Goal: Navigation & Orientation: Find specific page/section

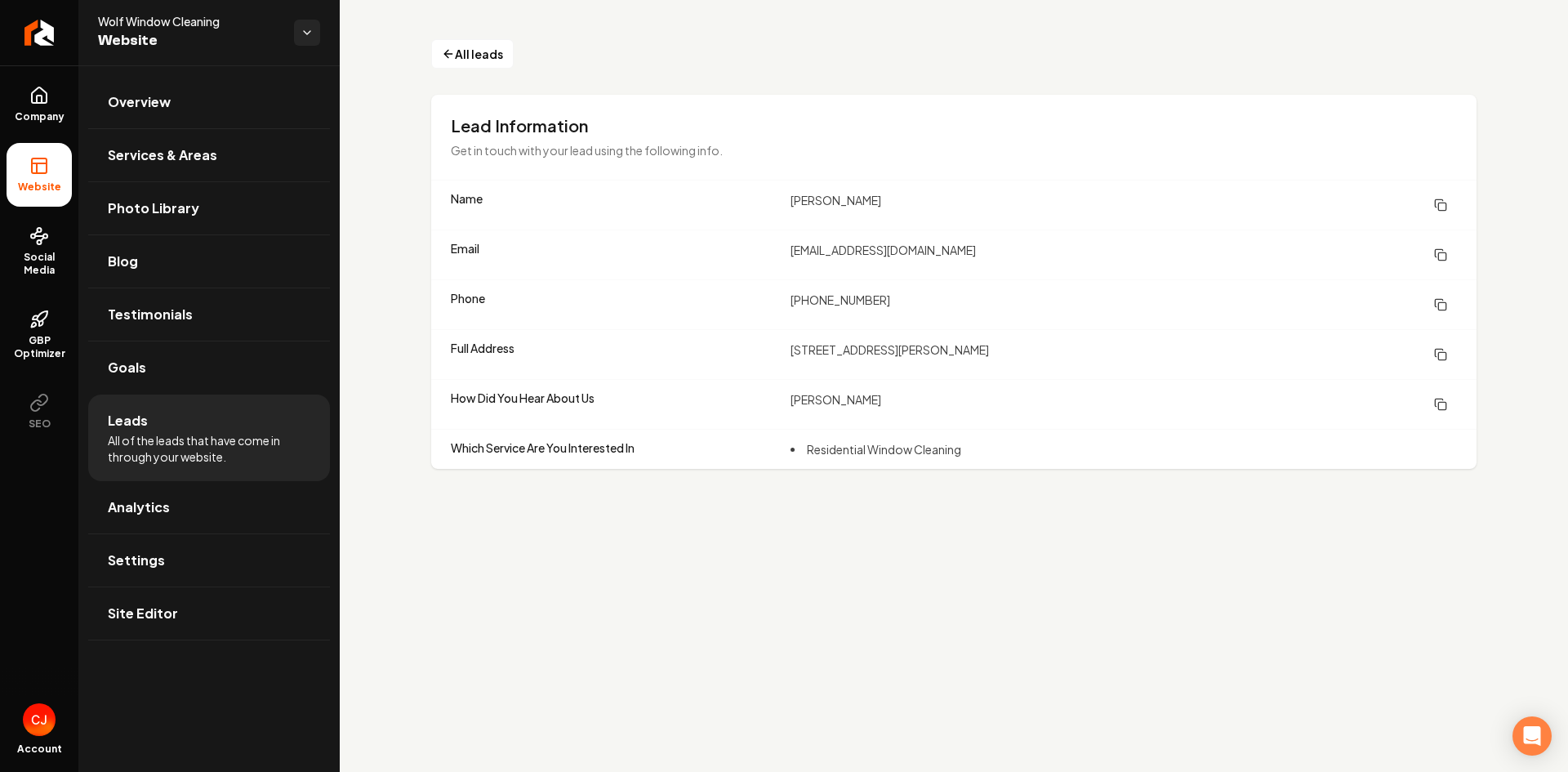
click at [35, 157] on icon at bounding box center [39, 166] width 19 height 19
click at [28, 173] on li "Website" at bounding box center [39, 174] width 65 height 64
click at [178, 97] on link "Overview" at bounding box center [209, 102] width 242 height 53
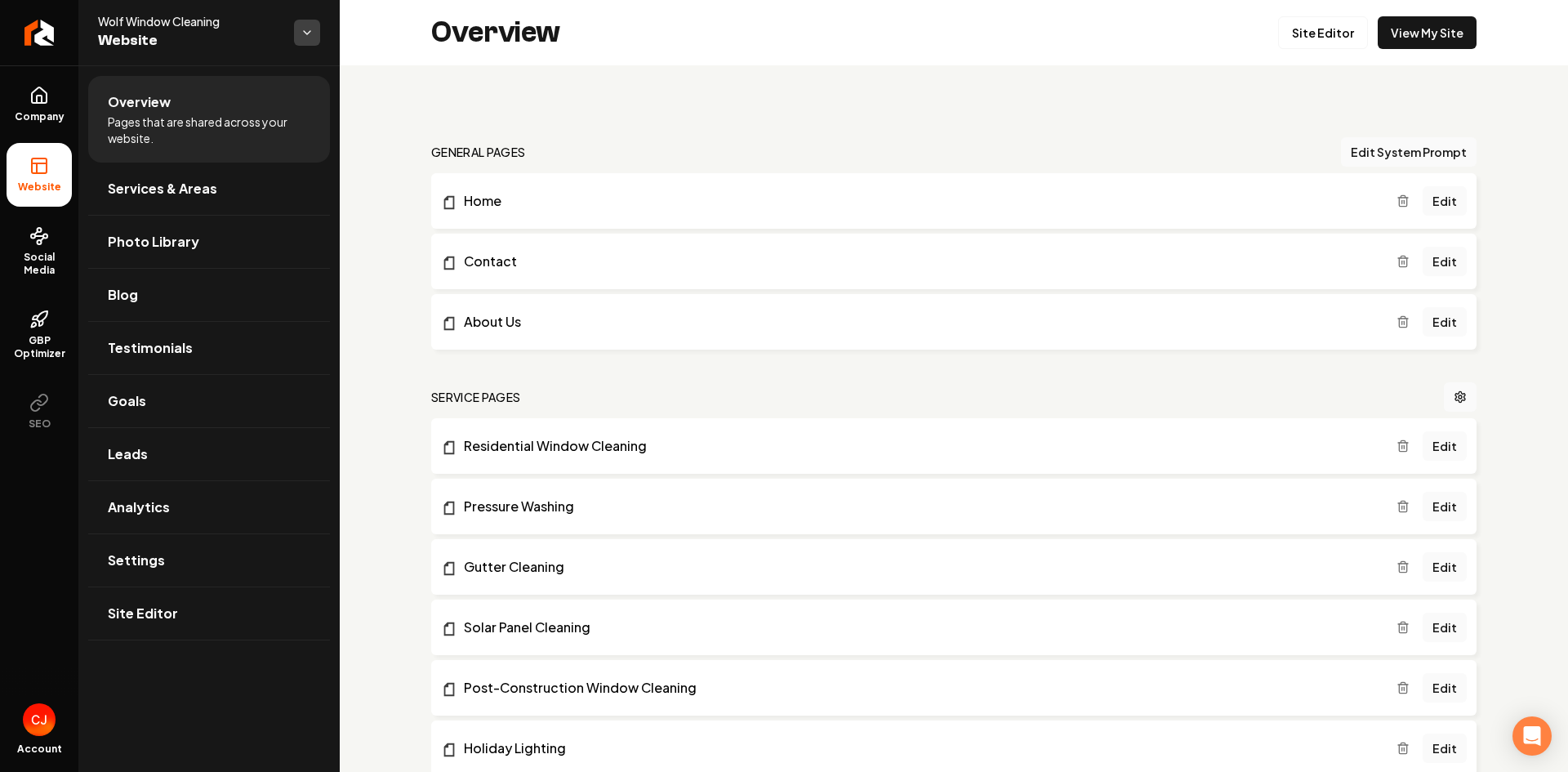
click at [309, 27] on html "Company Website Social Media GBP Optimizer SEO Account Wolf Window Cleaning Web…" at bounding box center [784, 386] width 1568 height 772
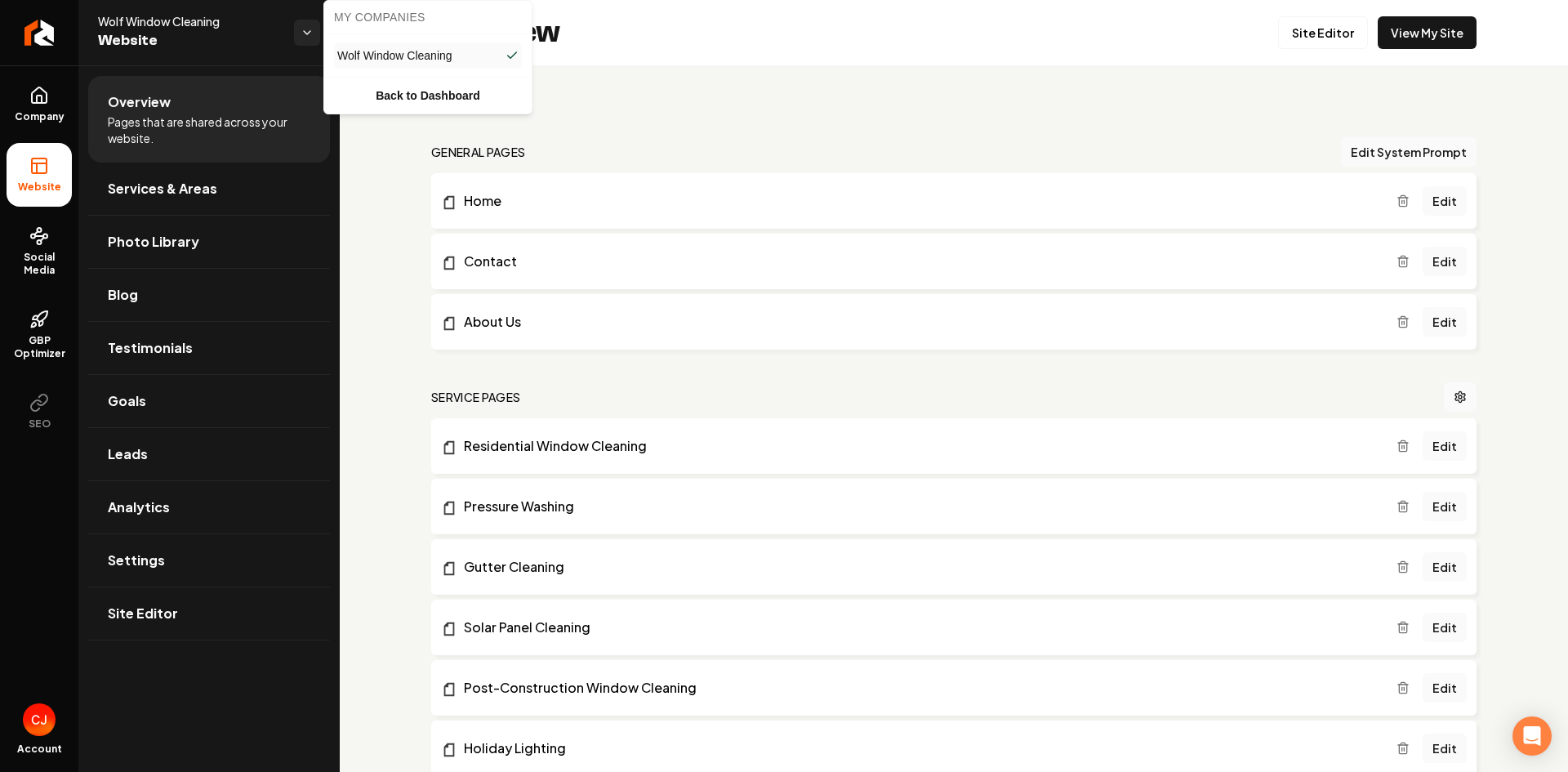
click at [236, 36] on html "Company Website Social Media GBP Optimizer SEO Account Wolf Window Cleaning Web…" at bounding box center [784, 386] width 1568 height 772
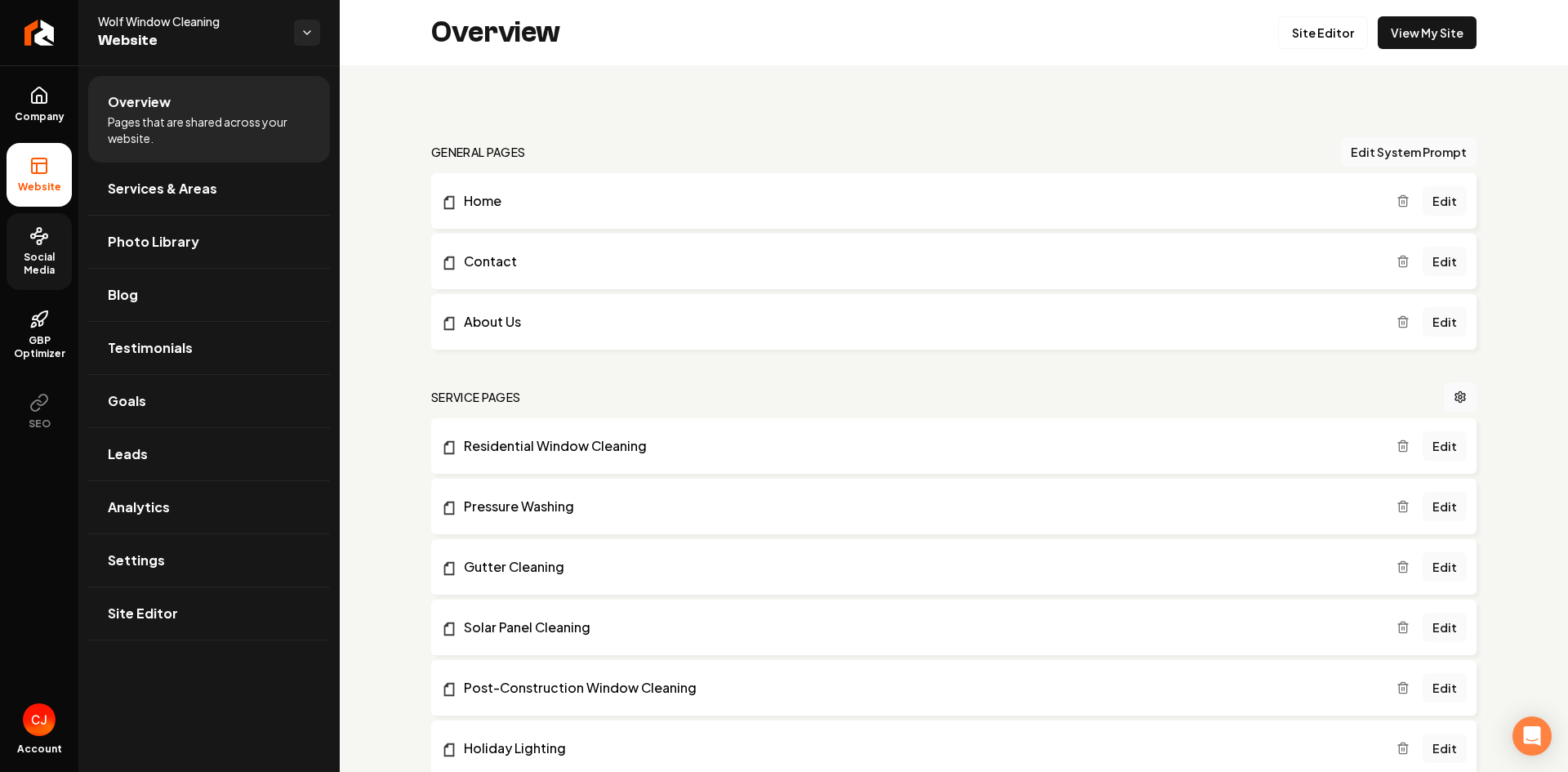
click at [15, 237] on link "Social Media" at bounding box center [39, 252] width 65 height 77
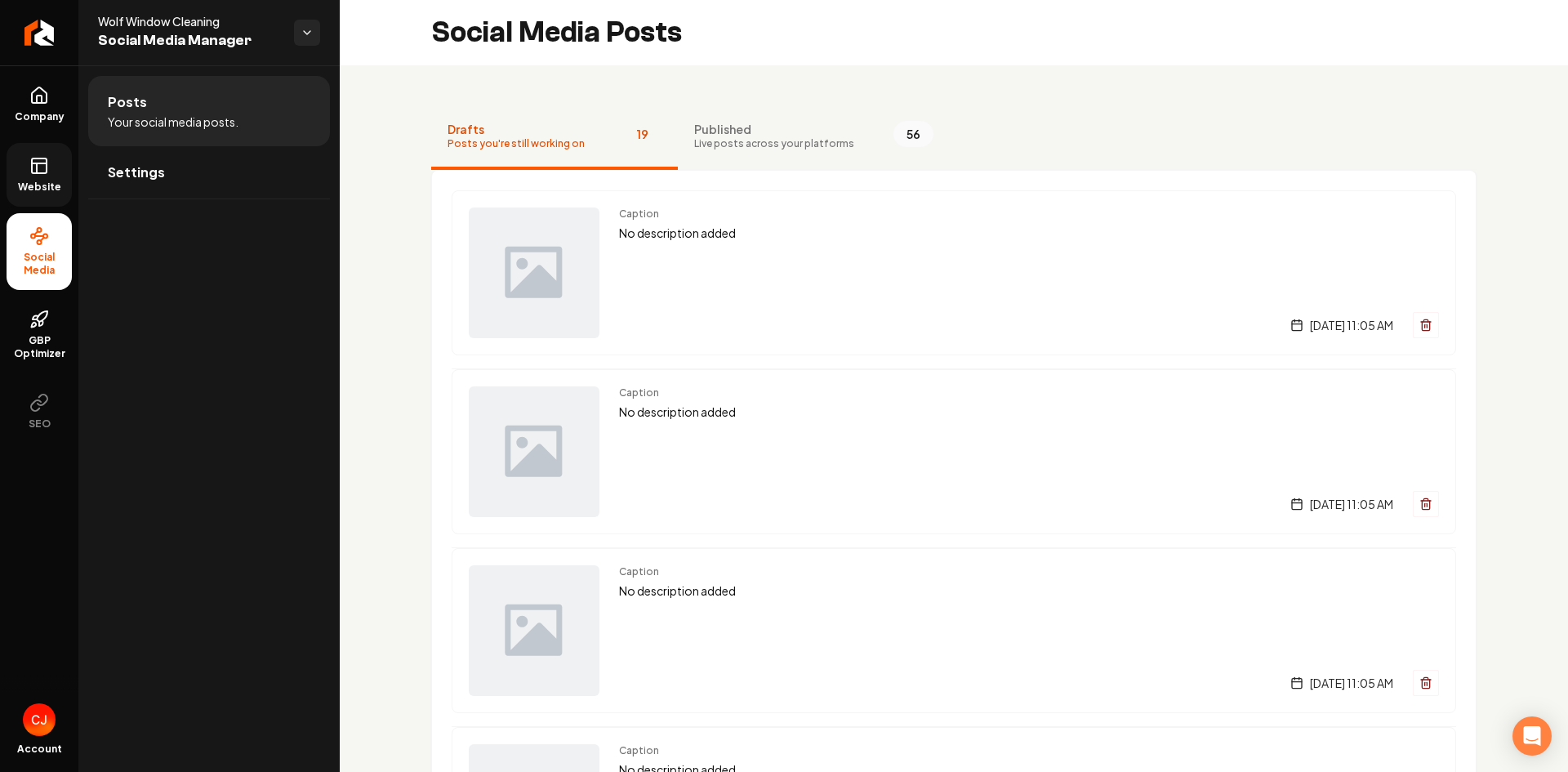
click at [24, 176] on link "Website" at bounding box center [39, 174] width 65 height 64
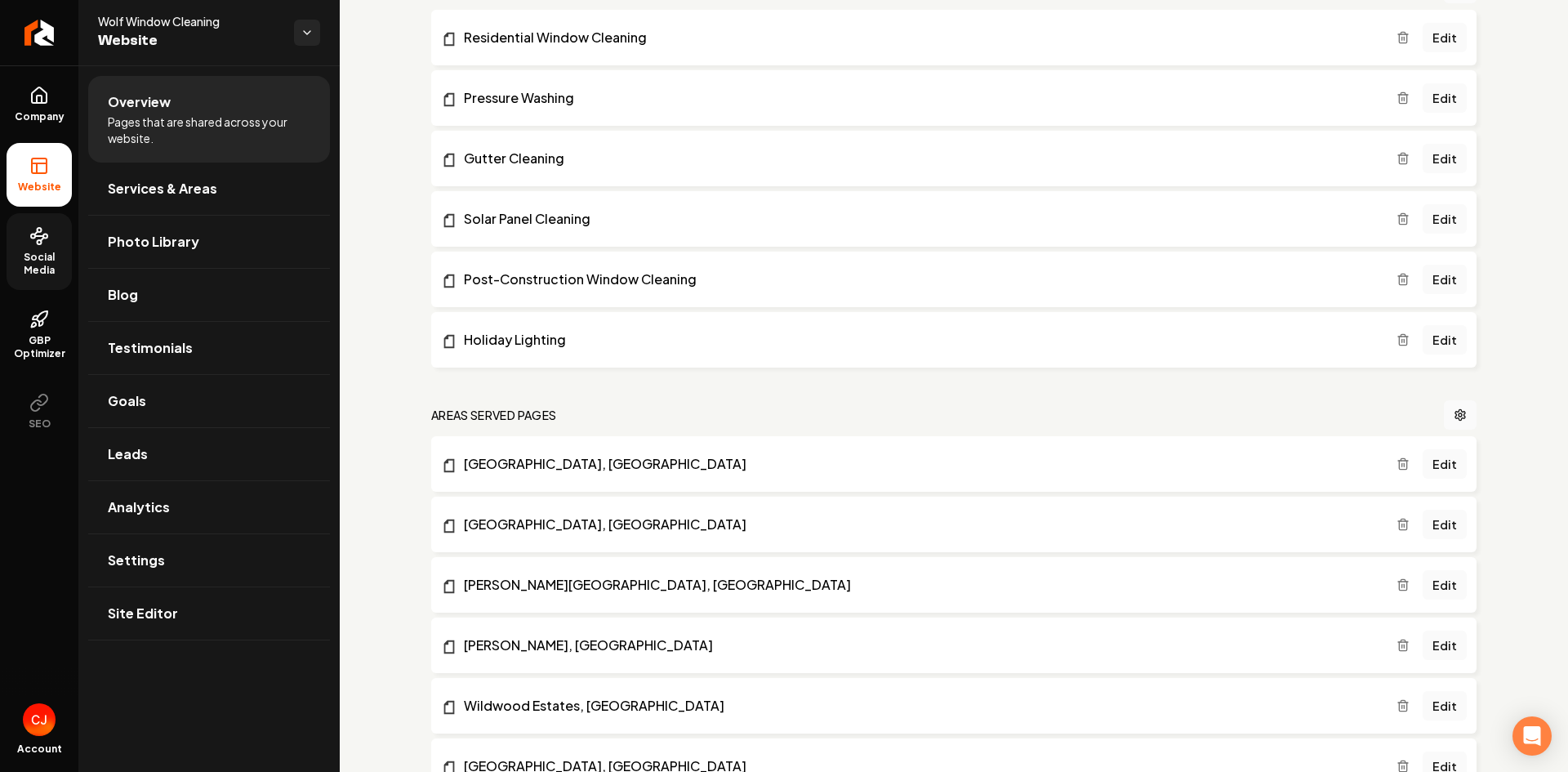
scroll to position [755, 0]
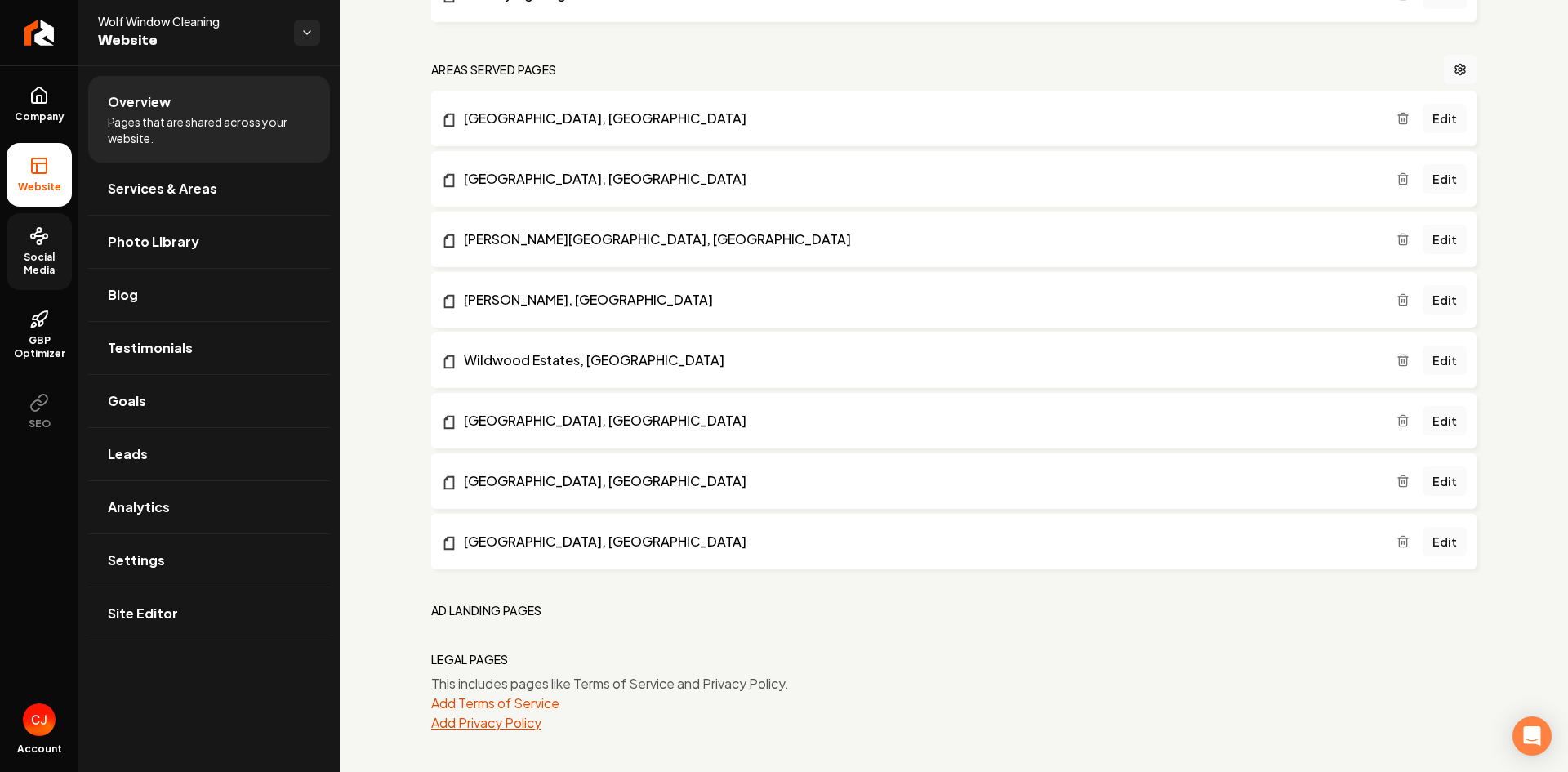
click at [493, 724] on button "Add Privacy Policy" at bounding box center [486, 723] width 110 height 19
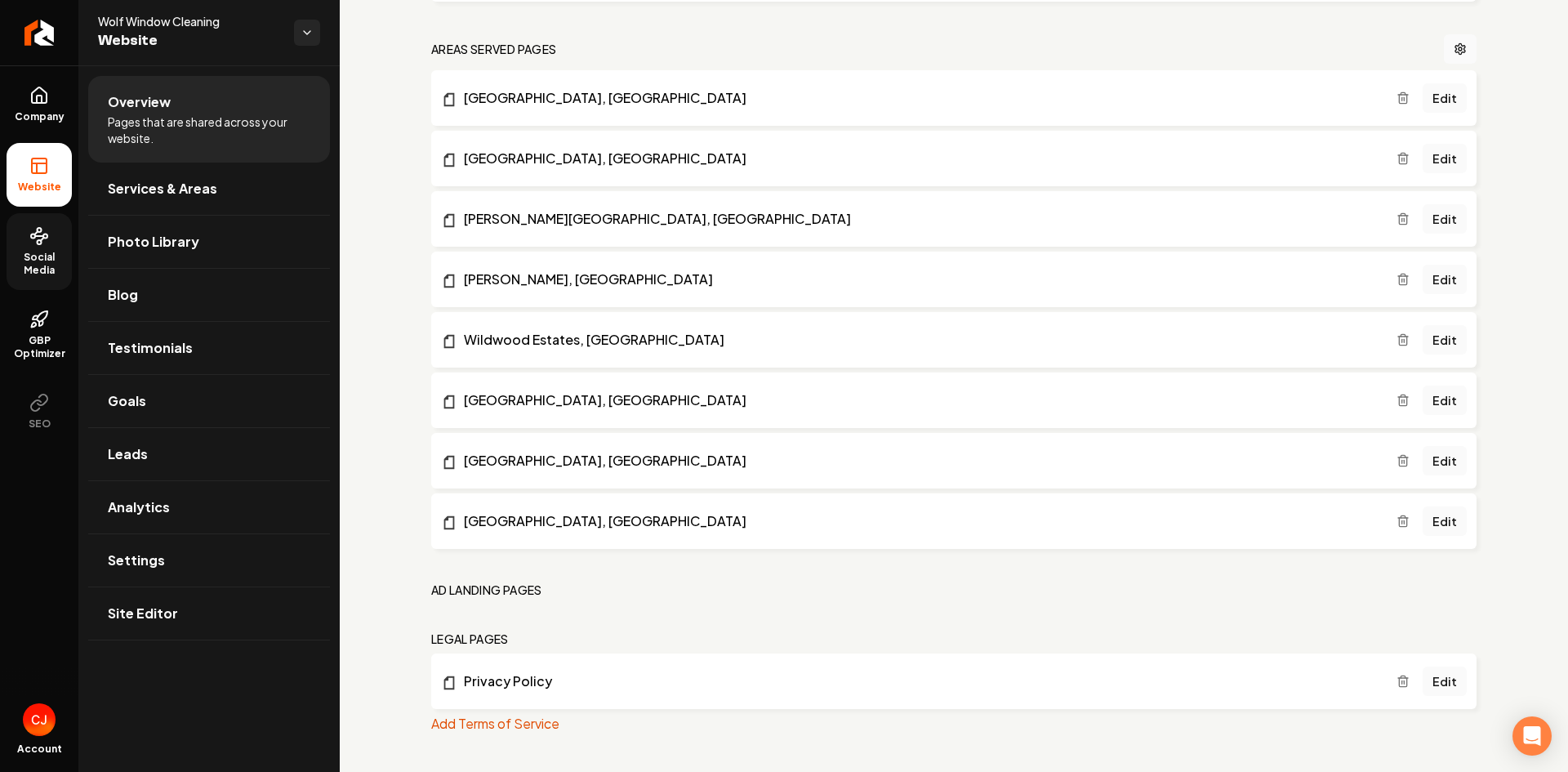
scroll to position [776, 0]
click at [478, 721] on button "Add Terms of Service" at bounding box center [496, 723] width 128 height 19
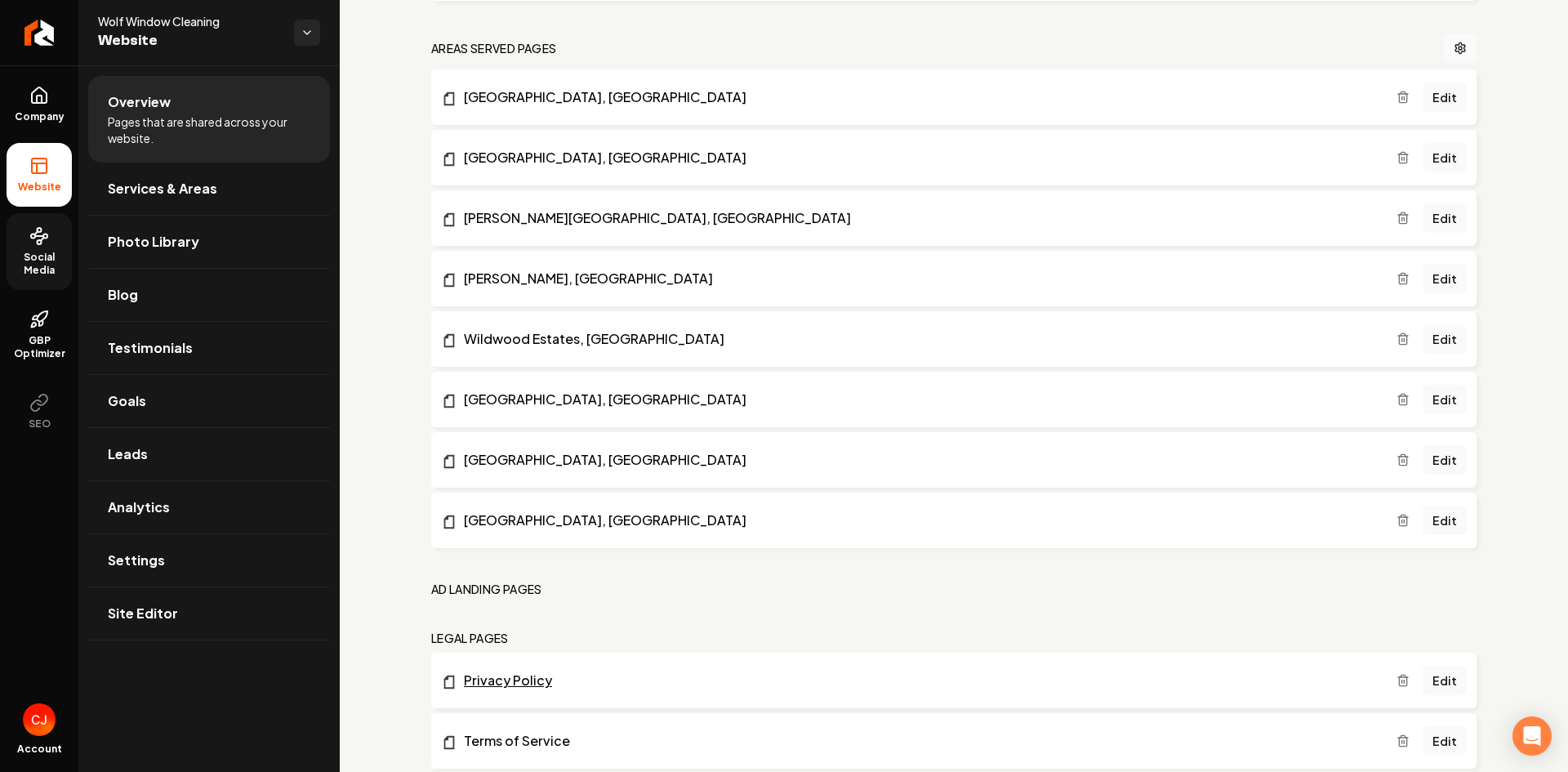
click at [487, 688] on link "Privacy Policy" at bounding box center [919, 680] width 955 height 19
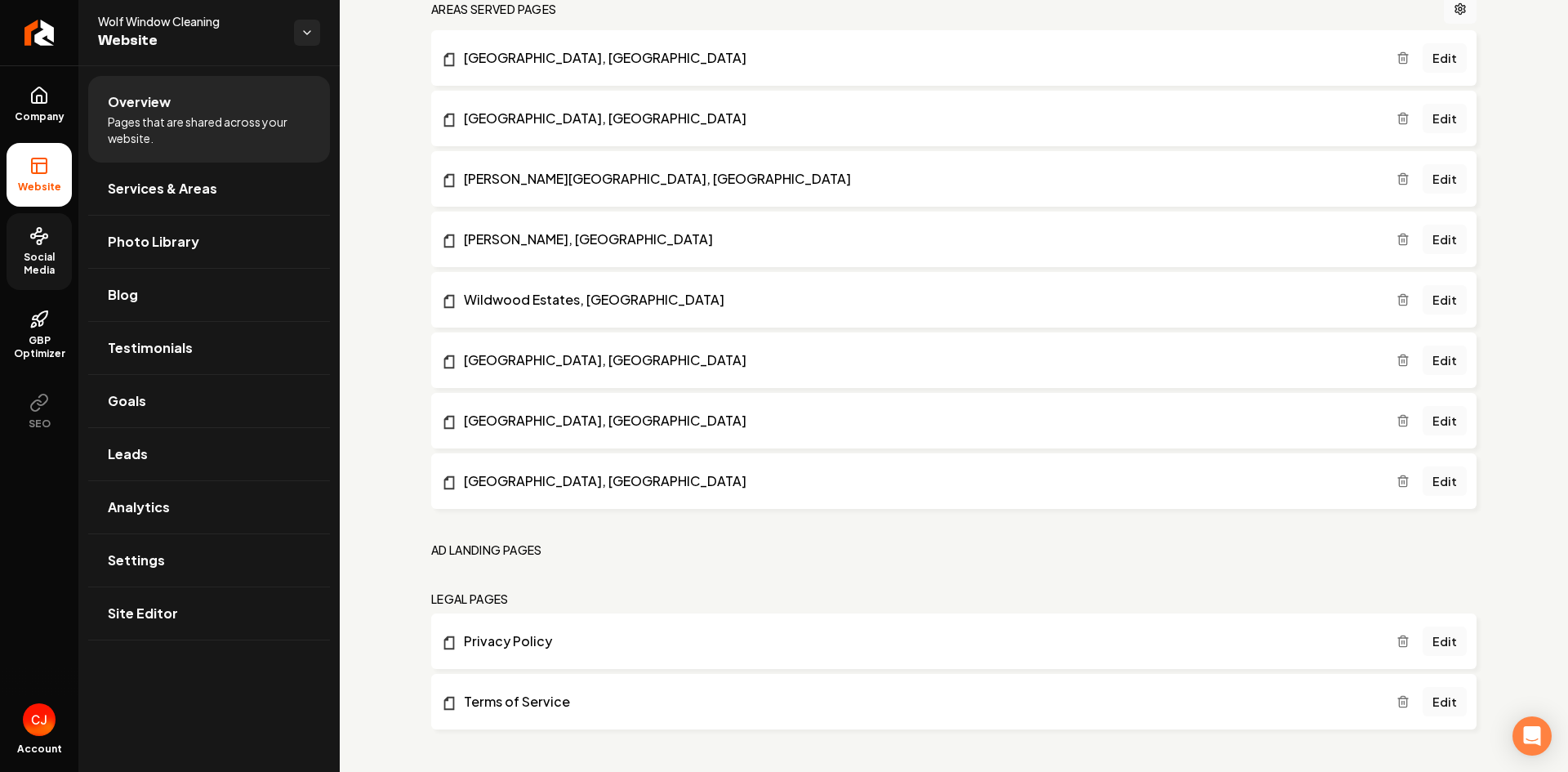
scroll to position [816, 0]
click at [549, 696] on link "Terms of Service" at bounding box center [919, 700] width 955 height 19
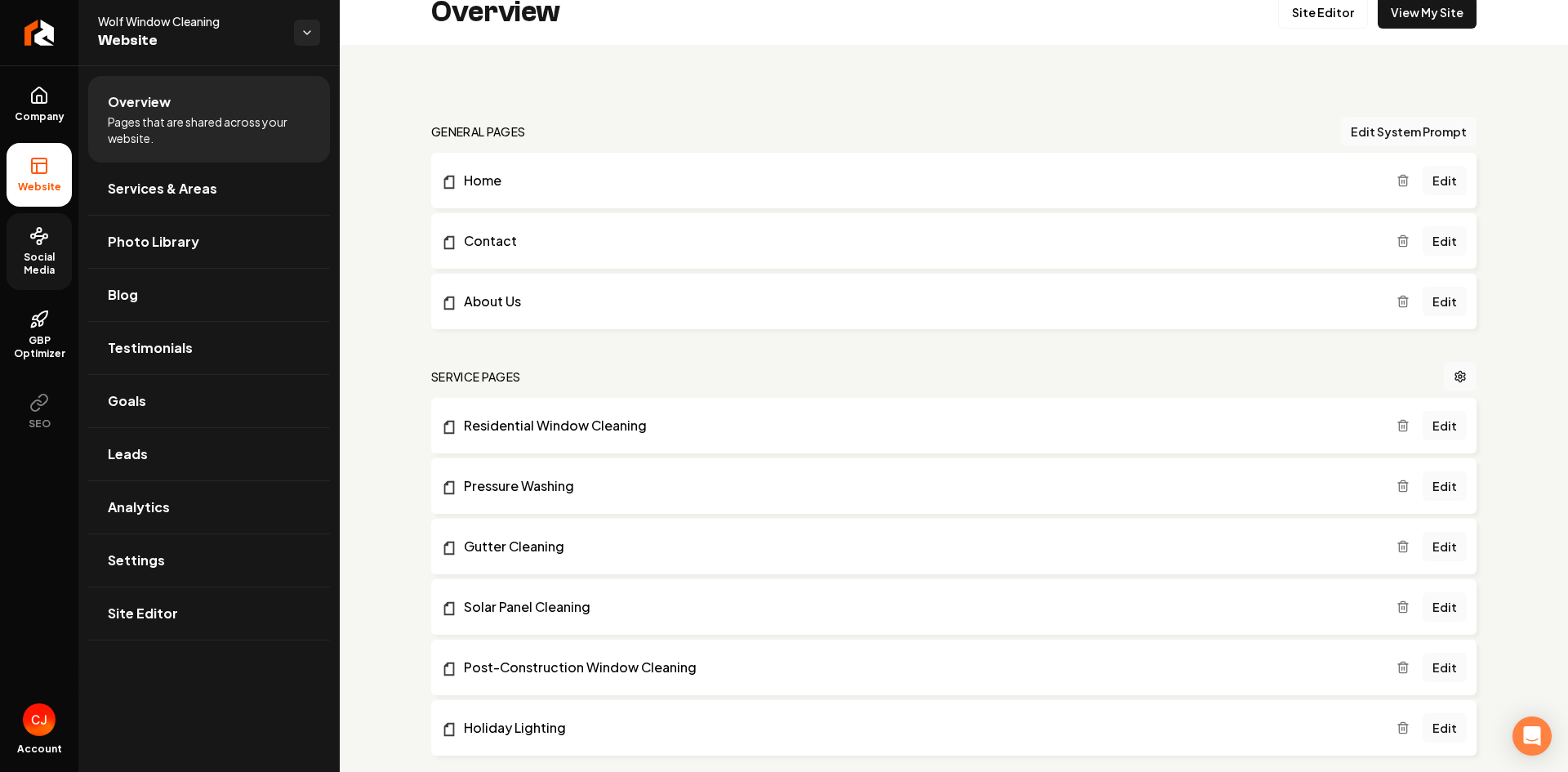
scroll to position [0, 0]
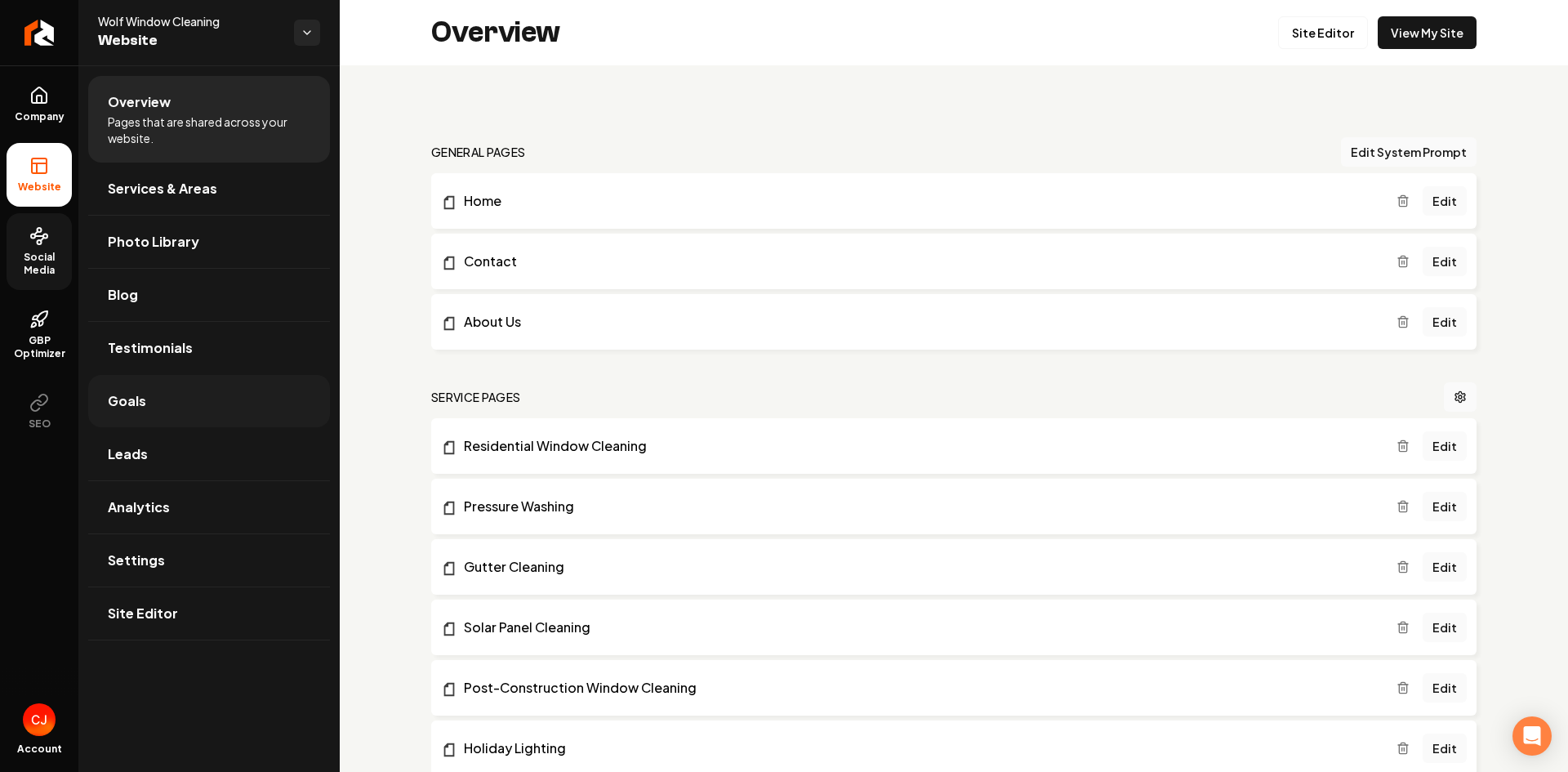
click at [171, 397] on link "Goals" at bounding box center [209, 401] width 242 height 53
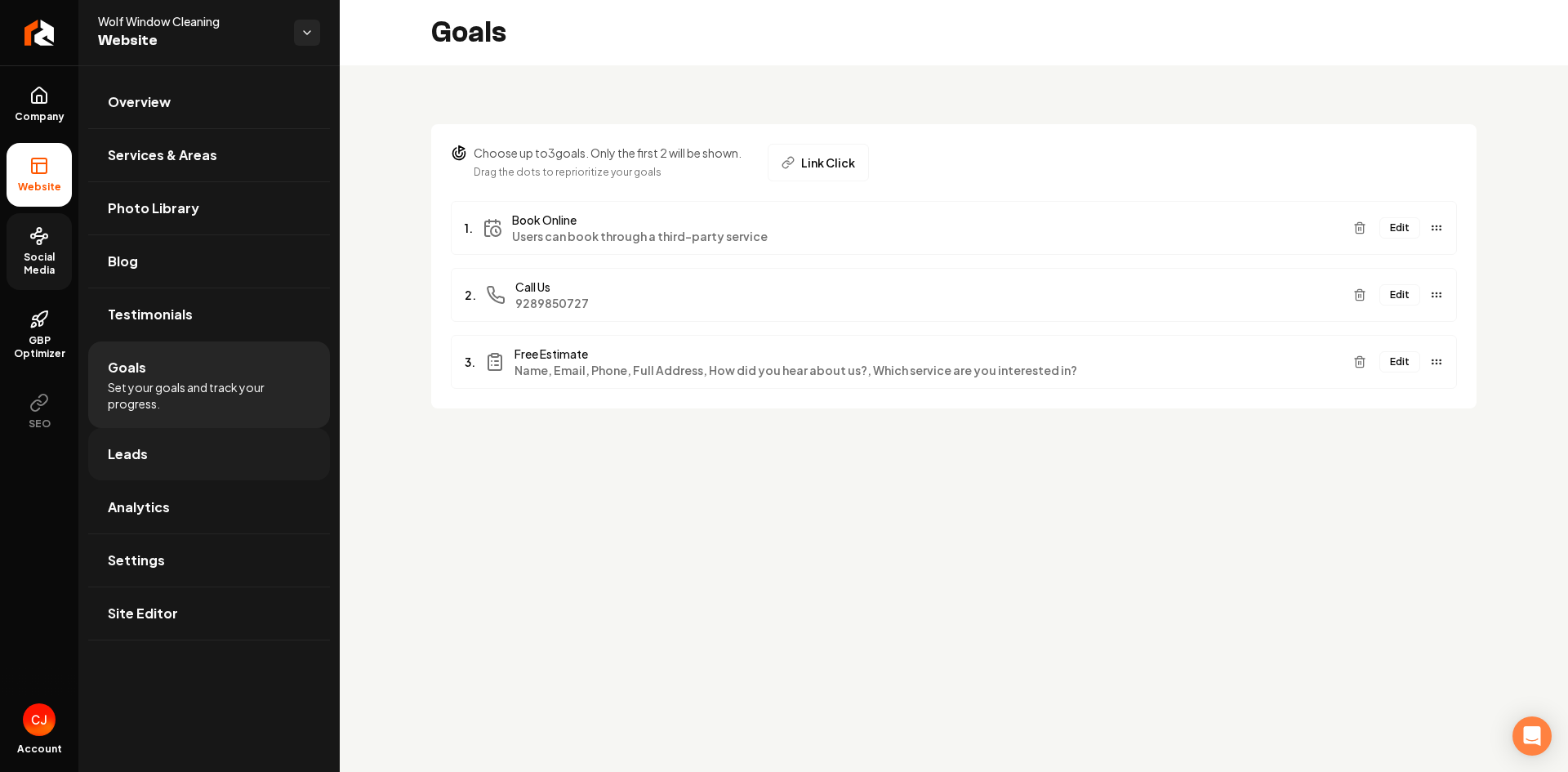
click at [191, 469] on link "Leads" at bounding box center [209, 454] width 242 height 53
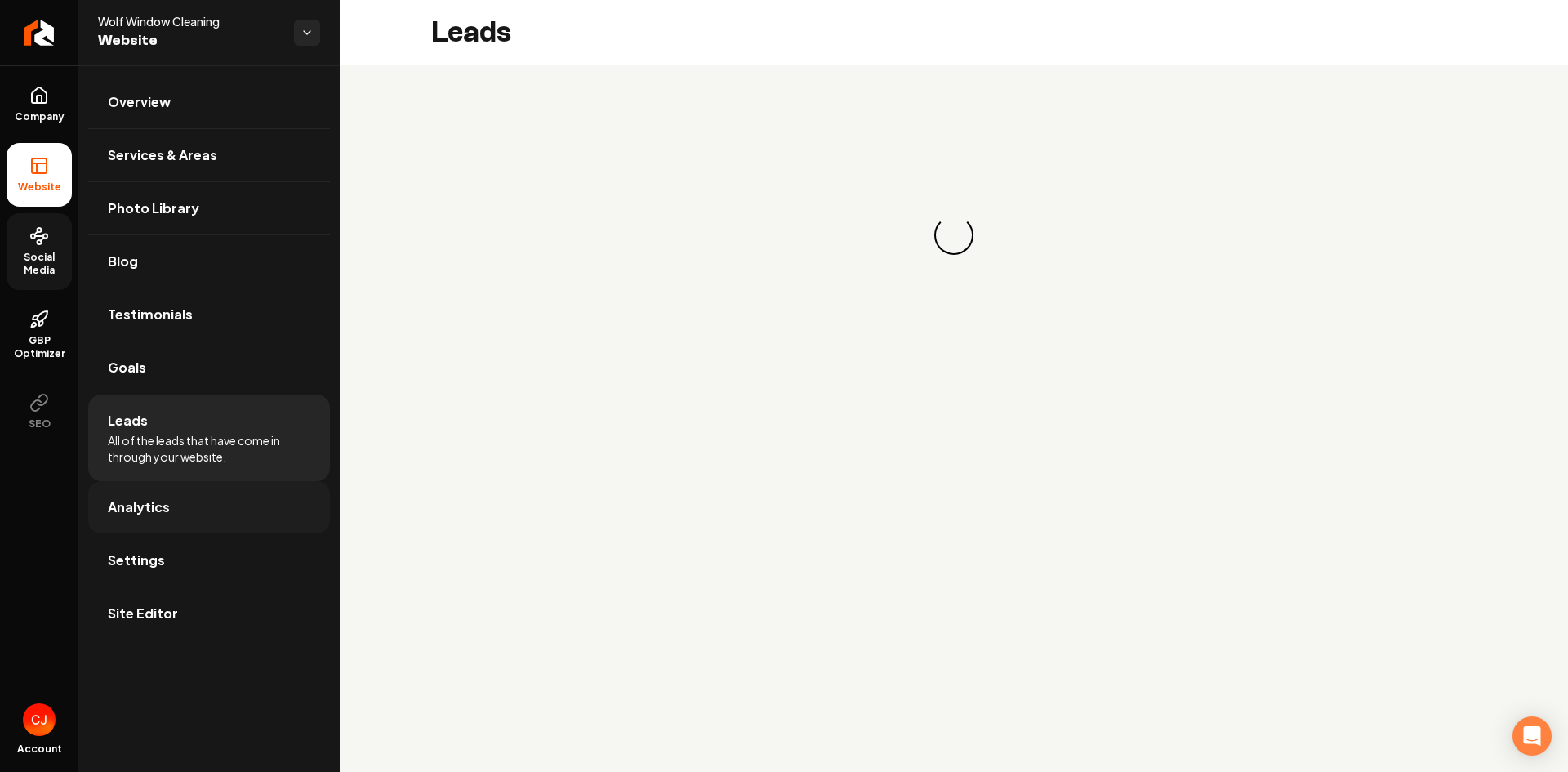
click at [200, 511] on link "Analytics" at bounding box center [209, 508] width 242 height 53
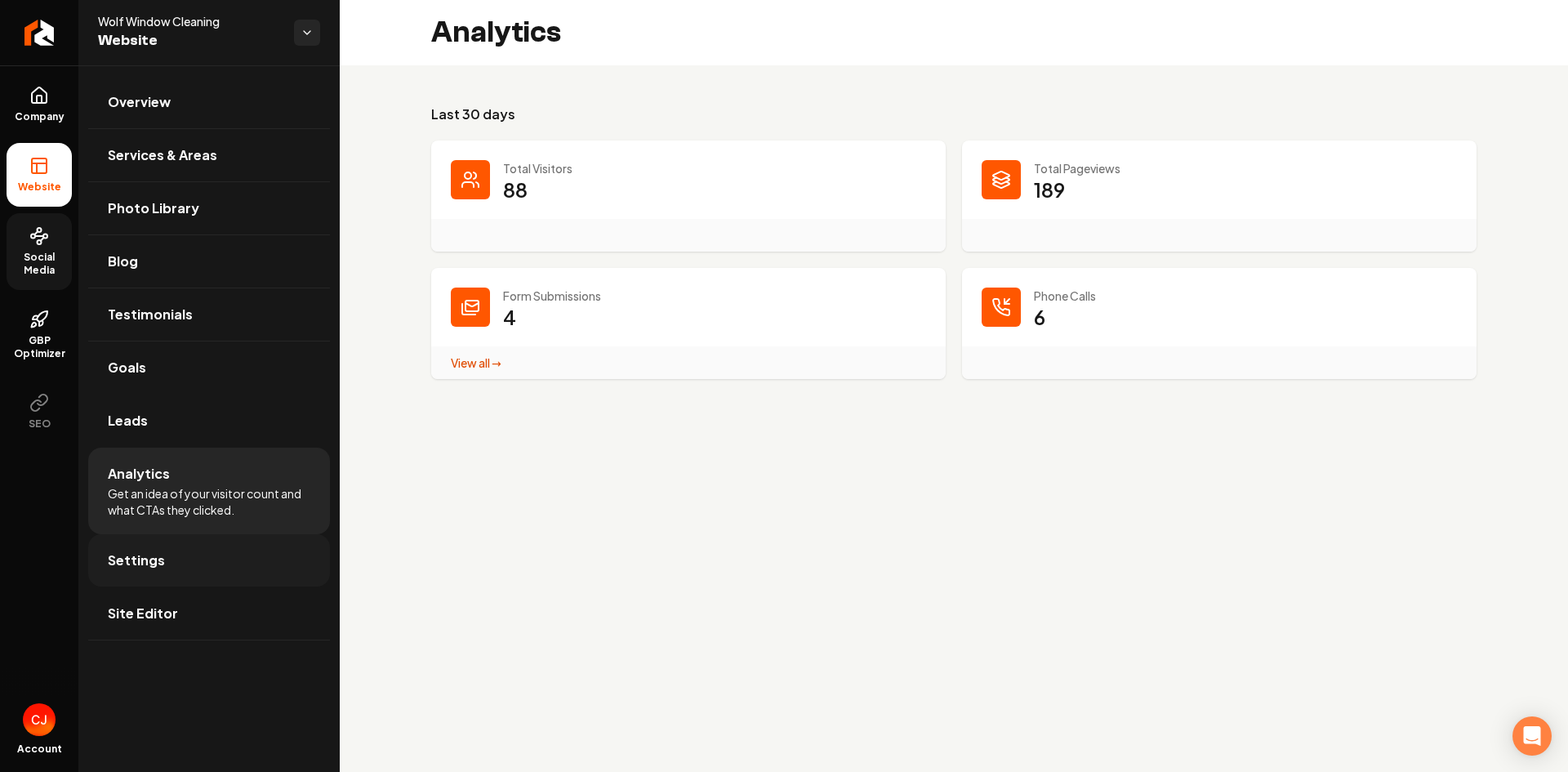
click at [175, 563] on link "Settings" at bounding box center [209, 560] width 242 height 53
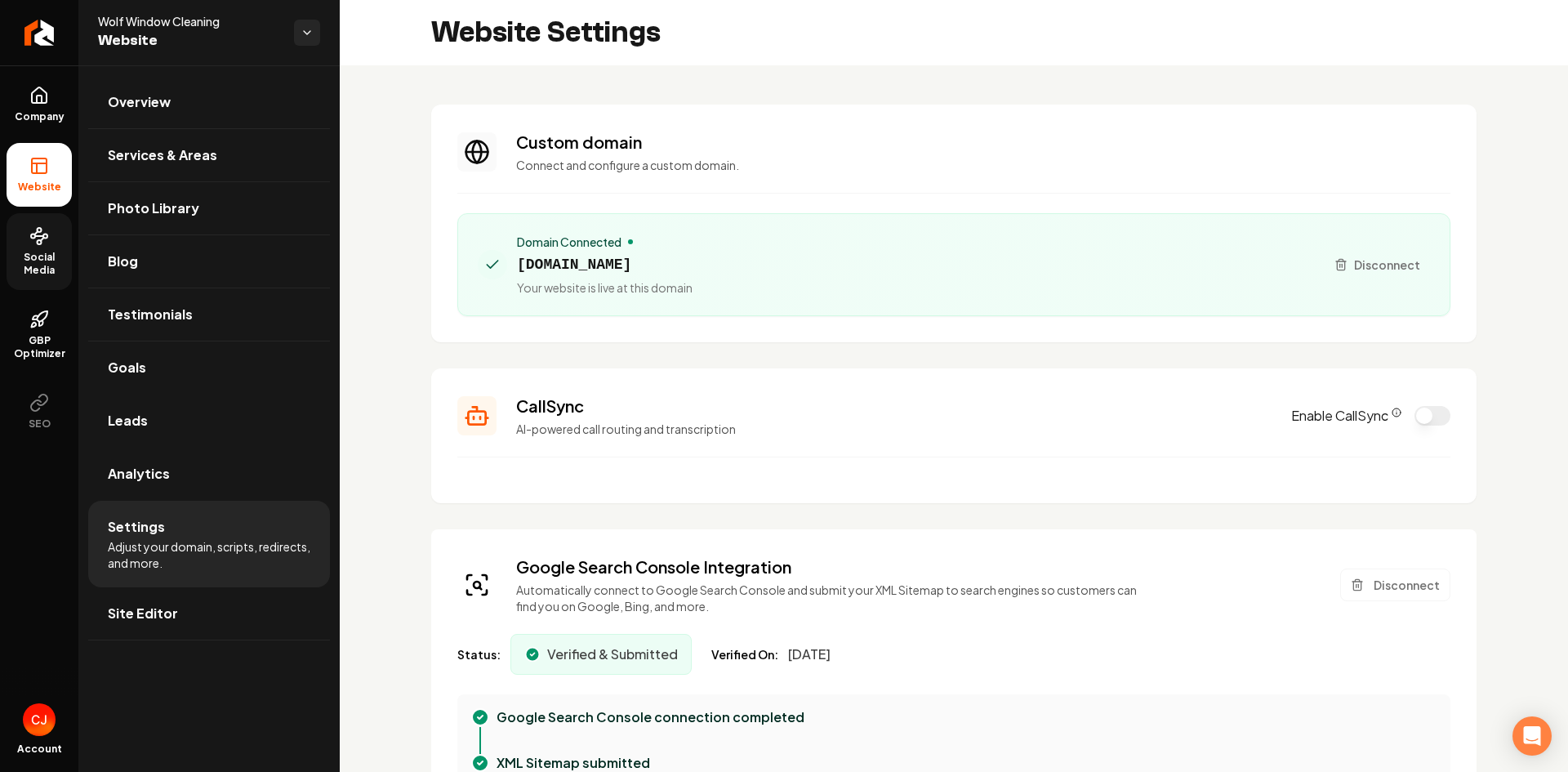
click at [1397, 411] on icon "CallSync Info" at bounding box center [1397, 411] width 0 height 0
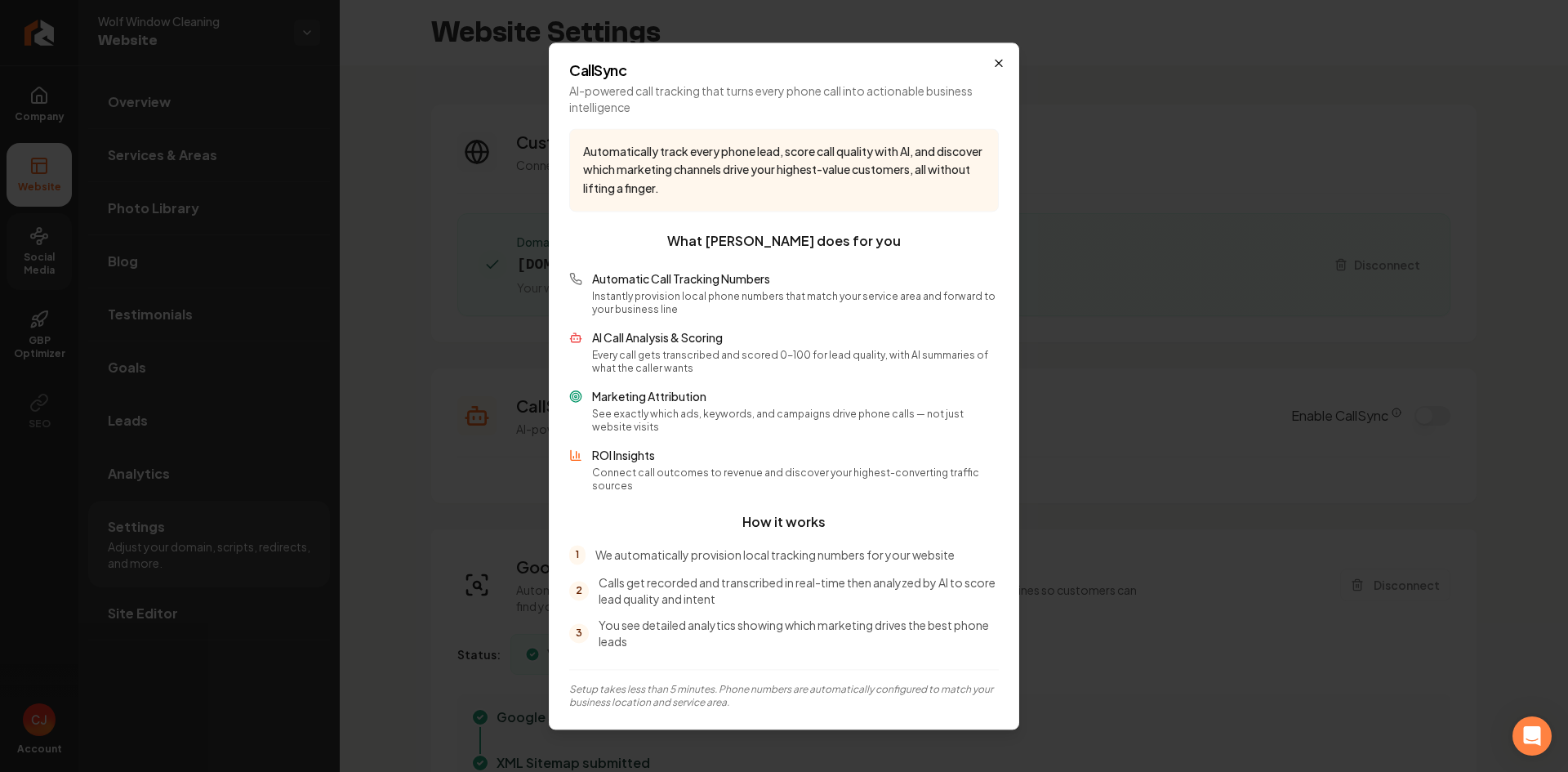
click at [1004, 68] on icon "button" at bounding box center [999, 63] width 13 height 13
